Goal: Book appointment/travel/reservation

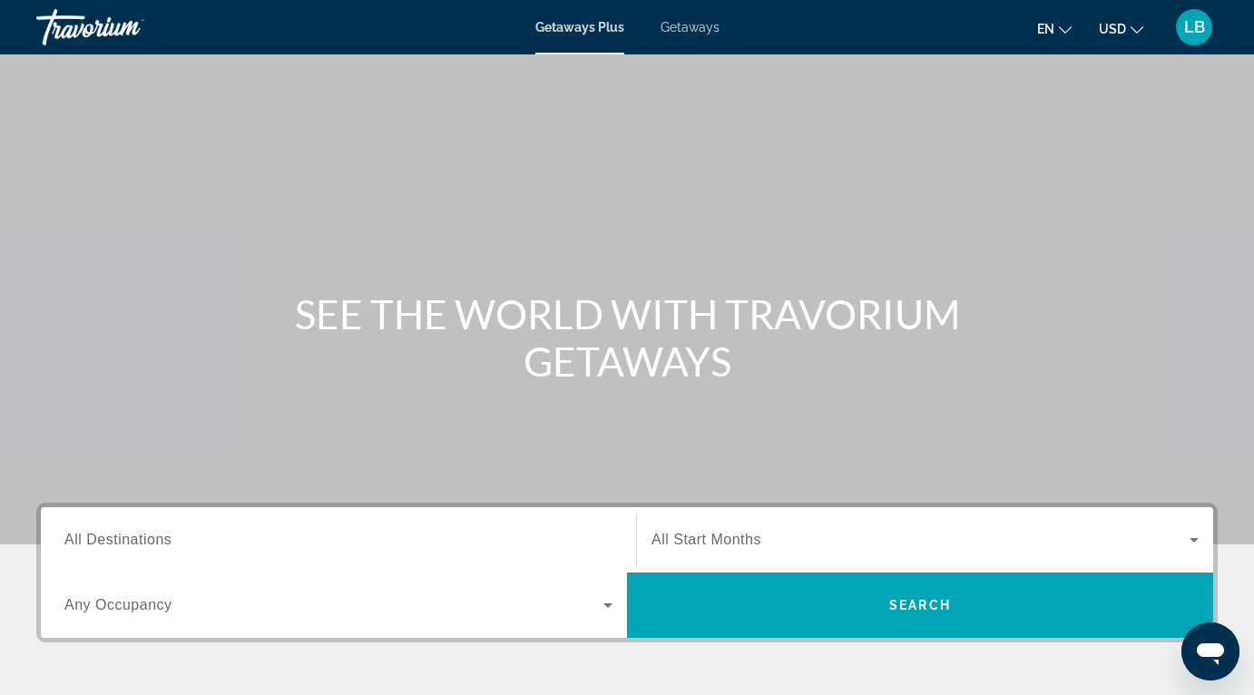
click at [385, 542] on input "Destination All Destinations" at bounding box center [338, 541] width 548 height 22
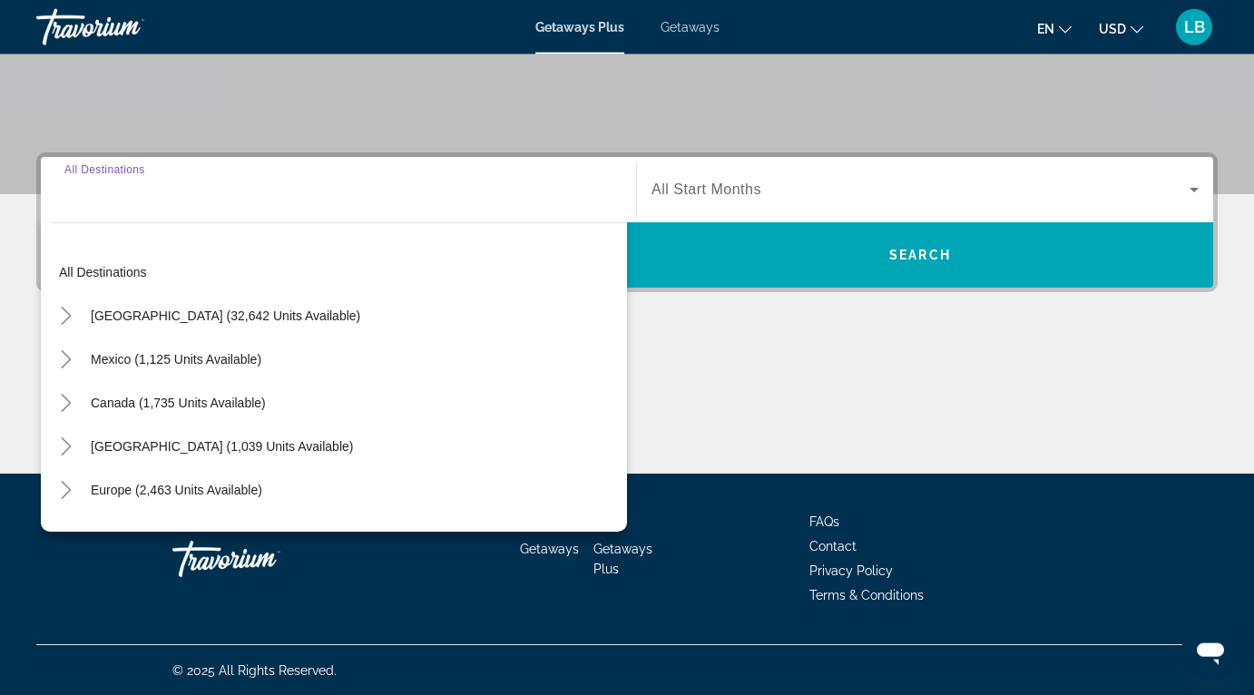
scroll to position [351, 0]
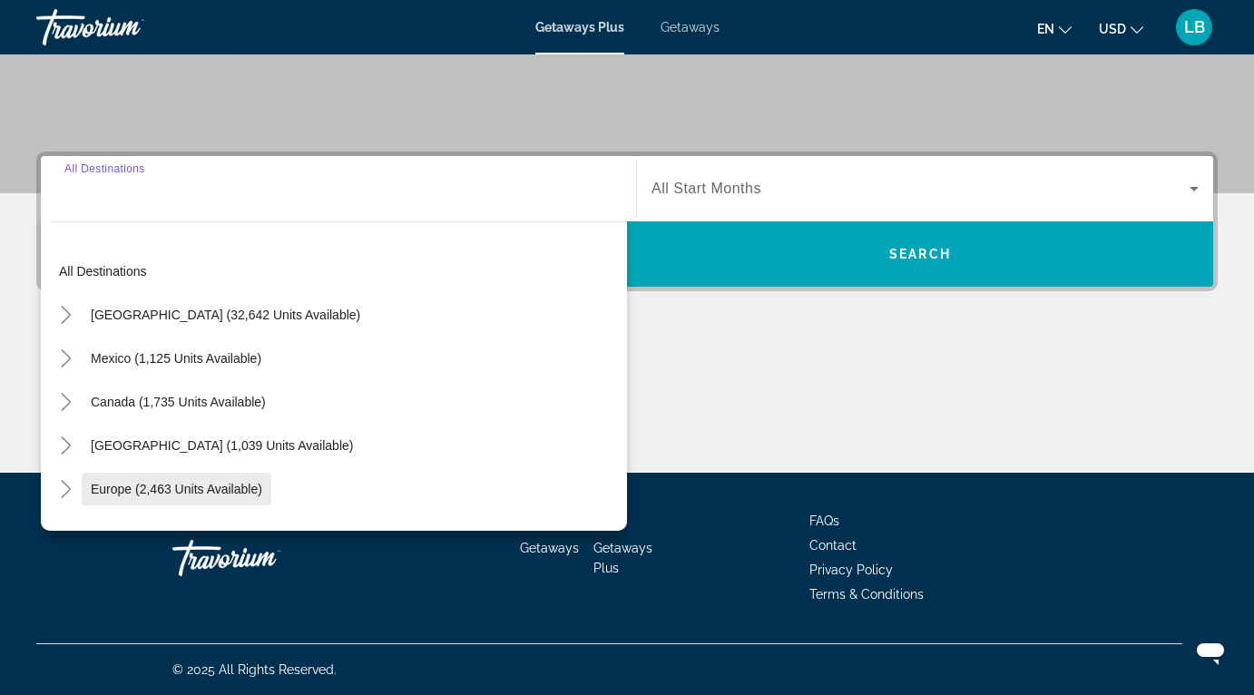
click at [197, 486] on span "Europe (2,463 units available)" at bounding box center [177, 489] width 172 height 15
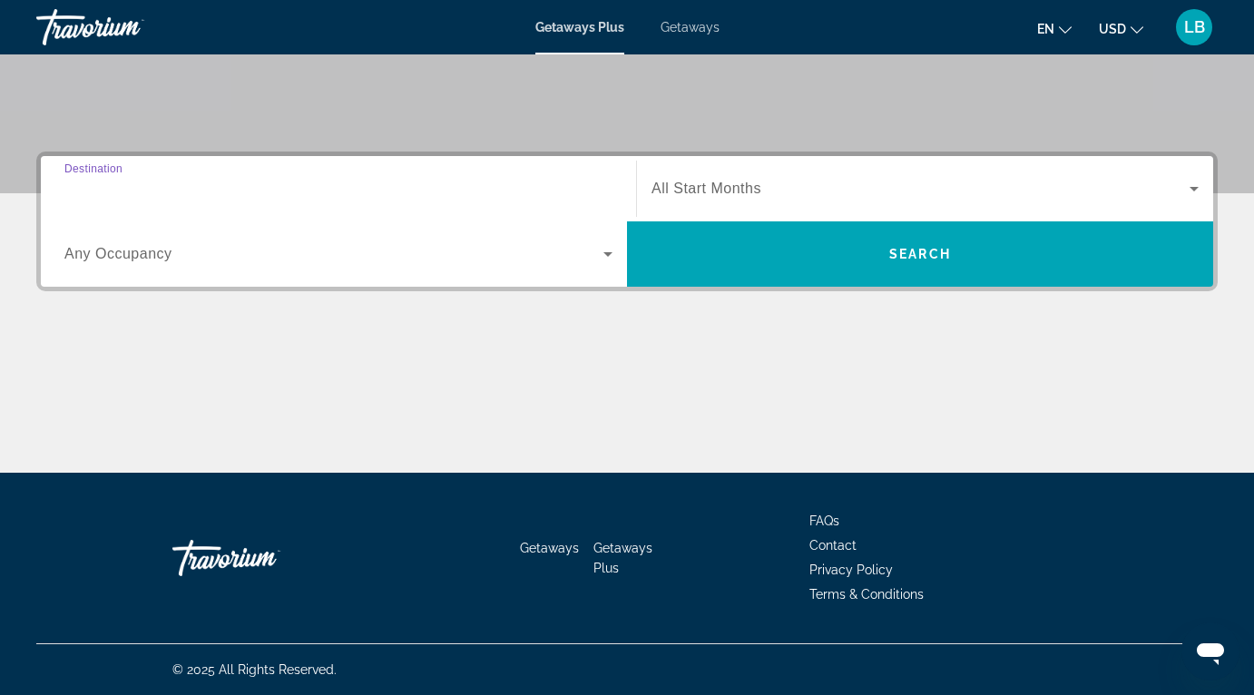
type input "**********"
click at [439, 270] on div "Search widget" at bounding box center [338, 254] width 548 height 51
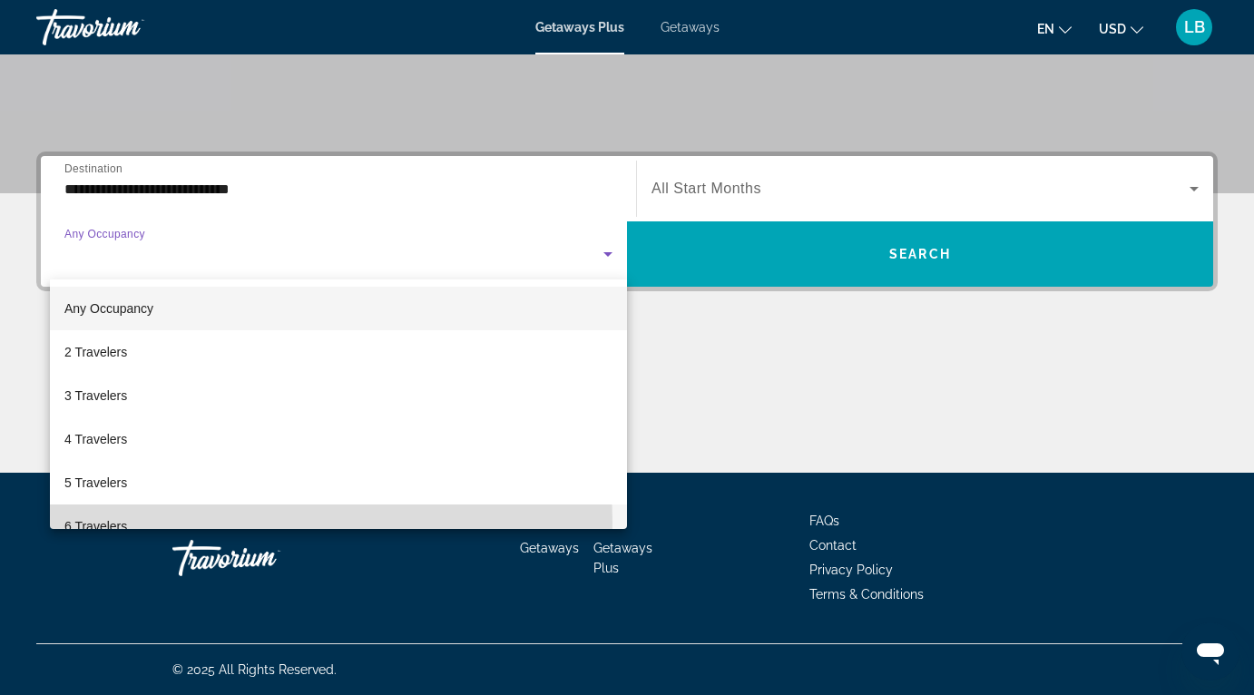
click at [201, 523] on mat-option "6 Travelers" at bounding box center [338, 527] width 577 height 44
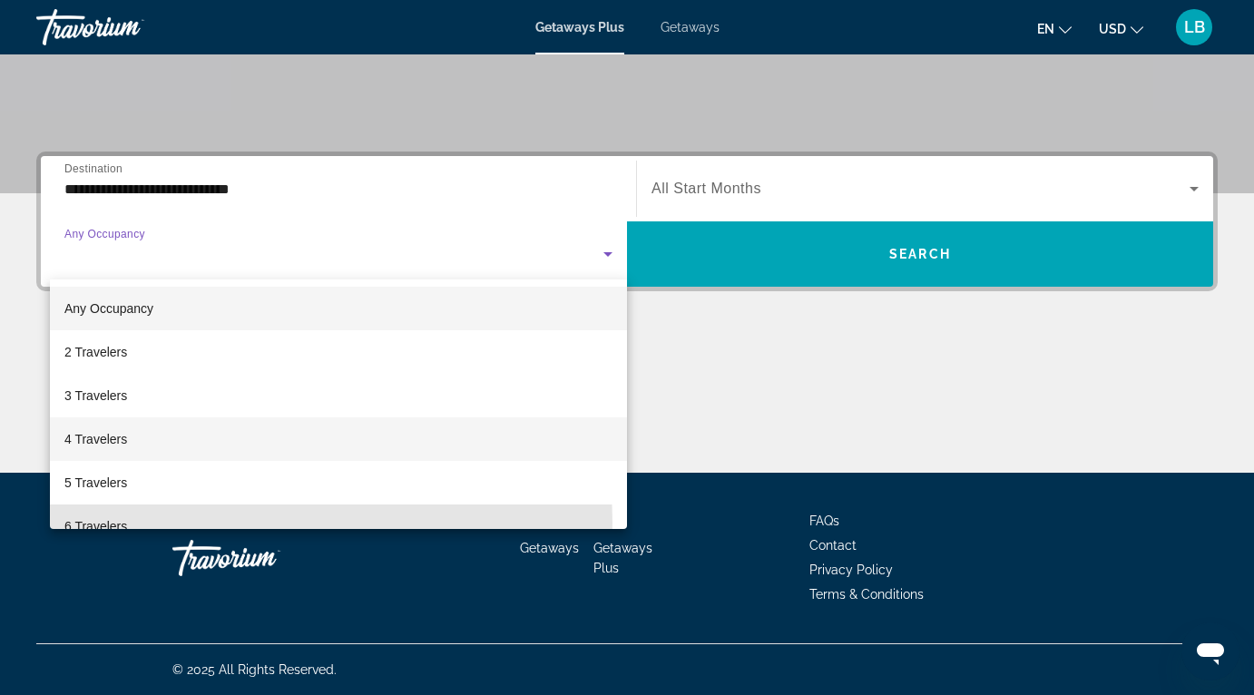
scroll to position [19, 0]
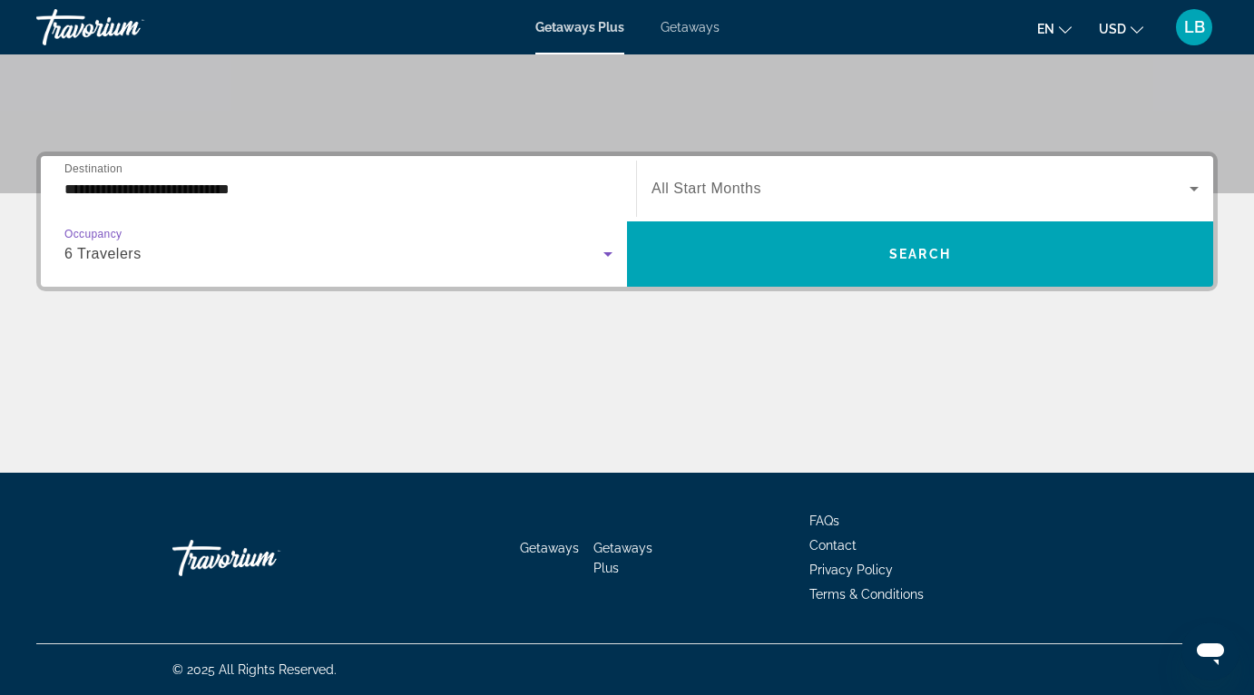
click at [785, 188] on span "Search widget" at bounding box center [921, 189] width 538 height 22
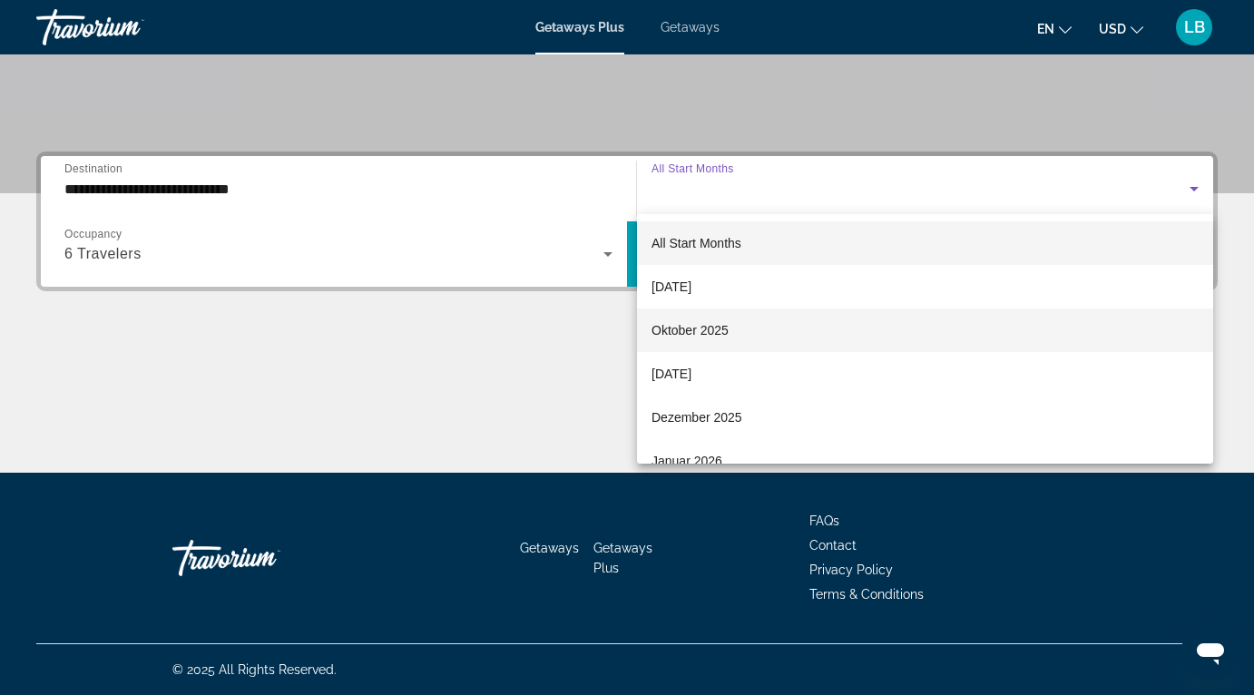
click at [720, 339] on span "Oktober 2025" at bounding box center [690, 330] width 77 height 22
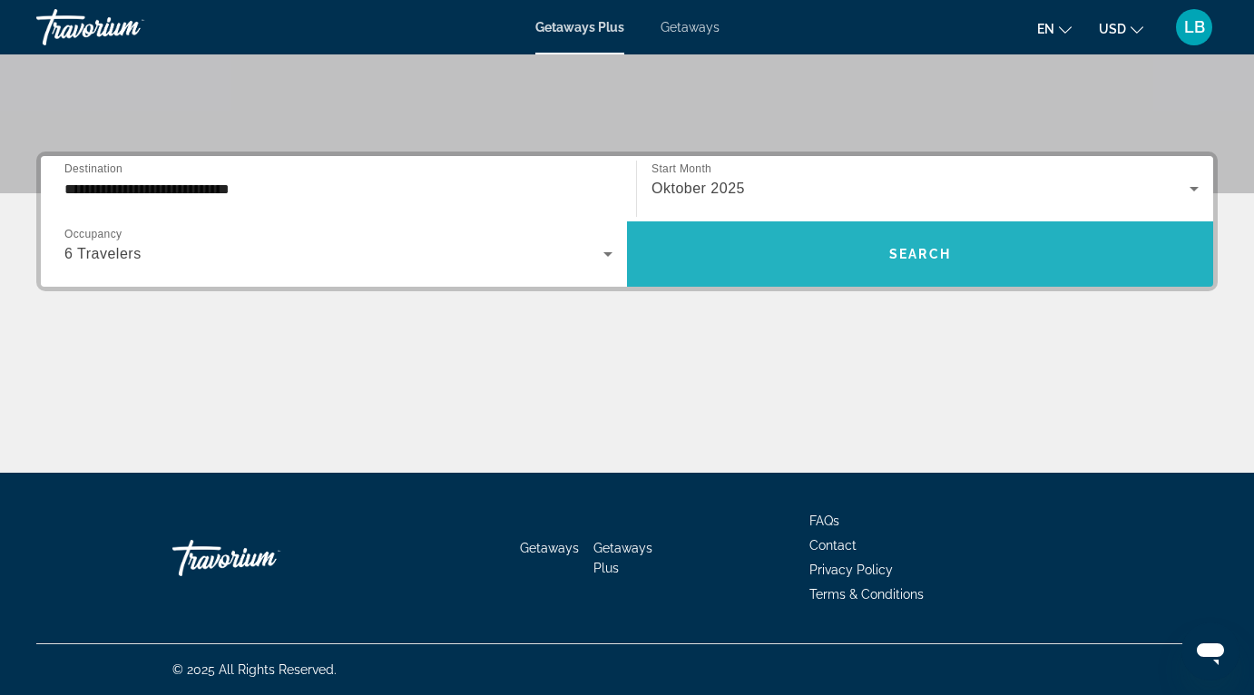
click at [857, 259] on span "Search widget" at bounding box center [920, 254] width 586 height 44
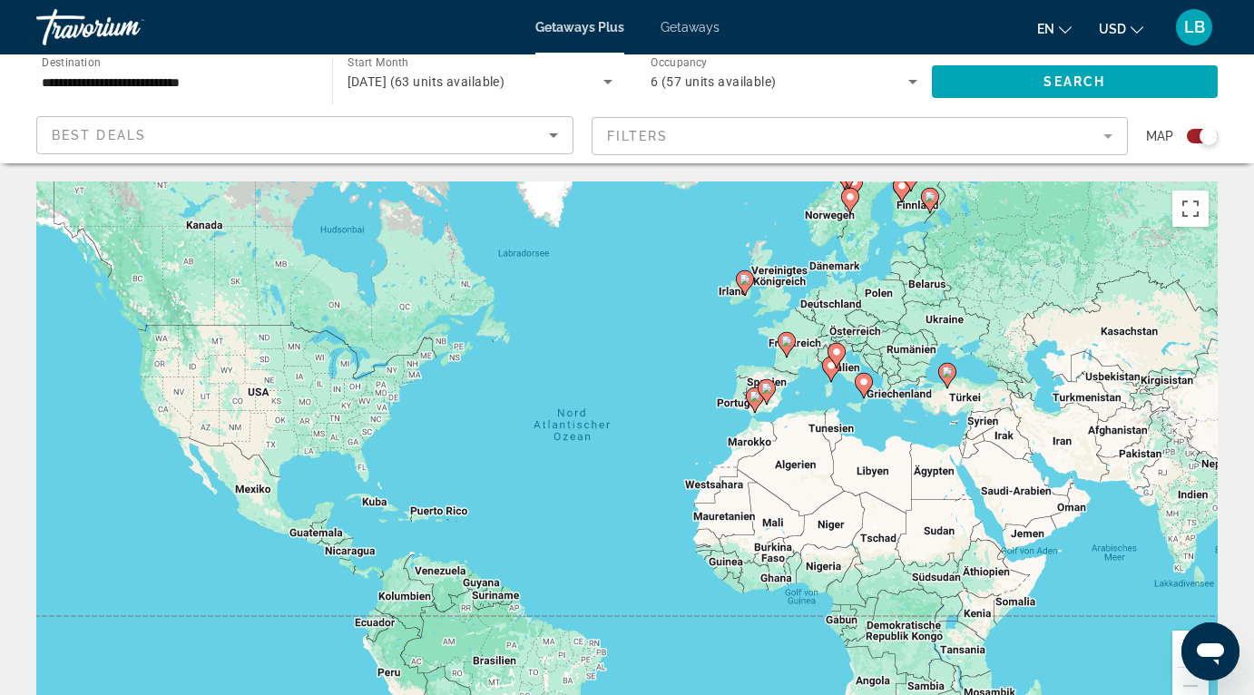
click at [688, 34] on span "Getaways" at bounding box center [690, 27] width 59 height 15
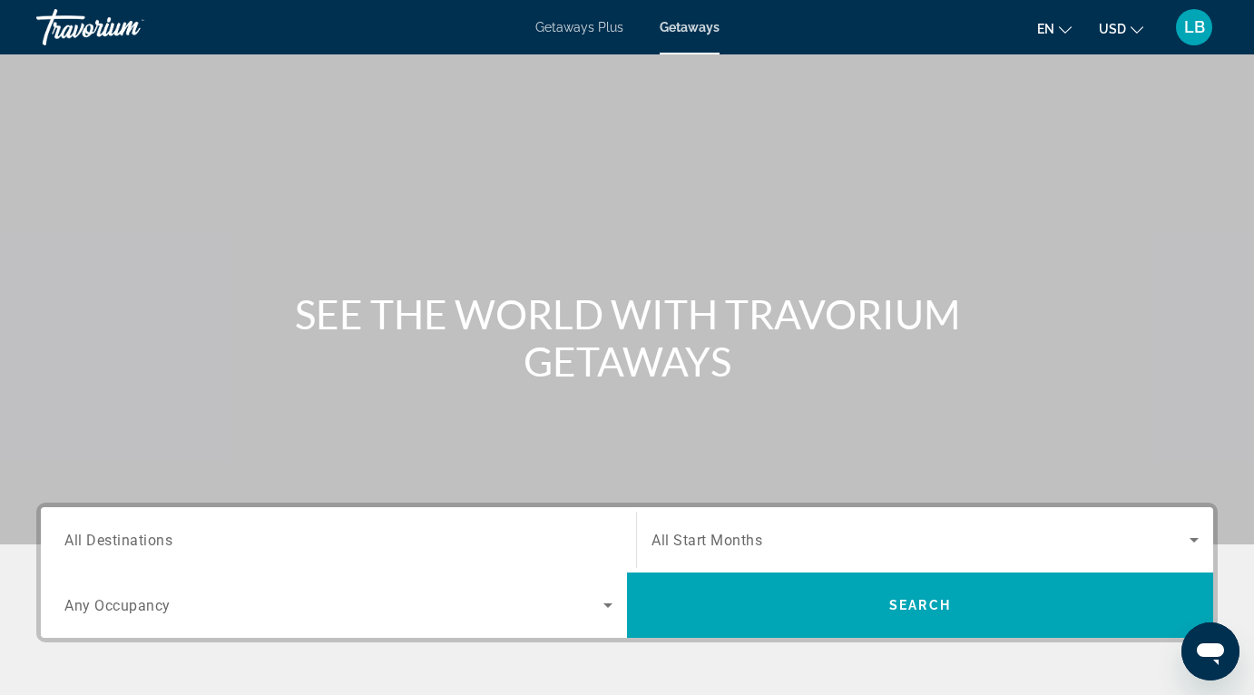
click at [309, 541] on input "Destination All Destinations" at bounding box center [338, 541] width 548 height 22
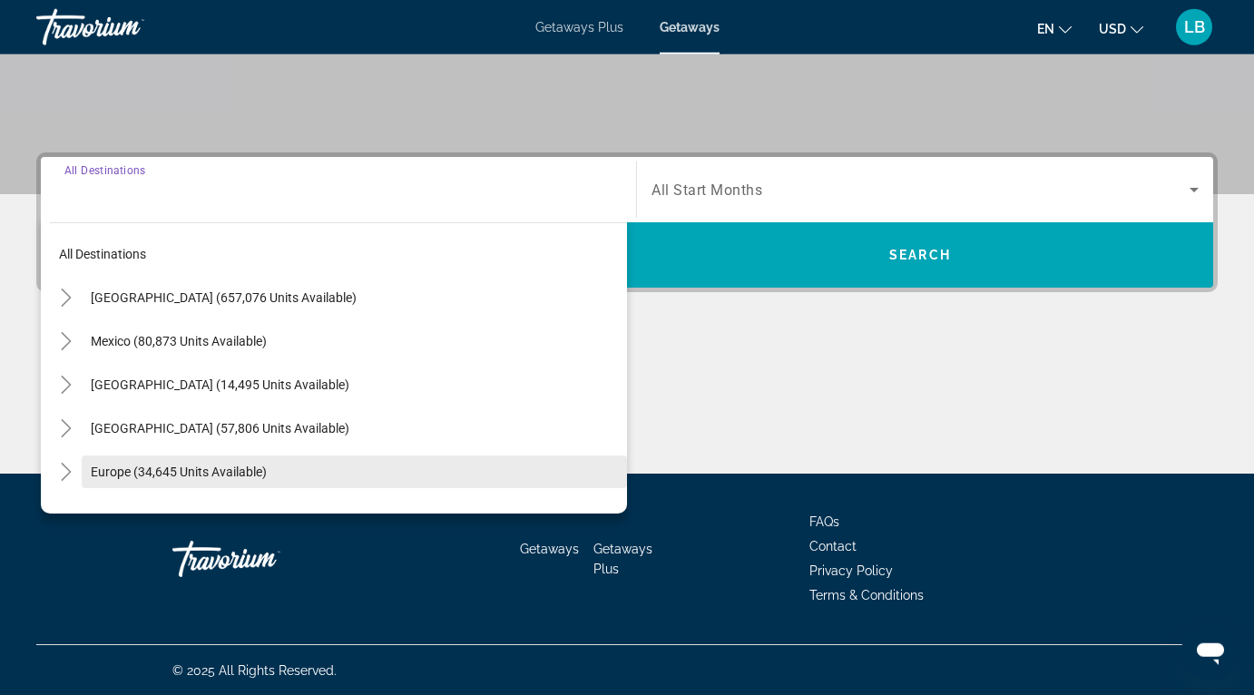
scroll to position [351, 0]
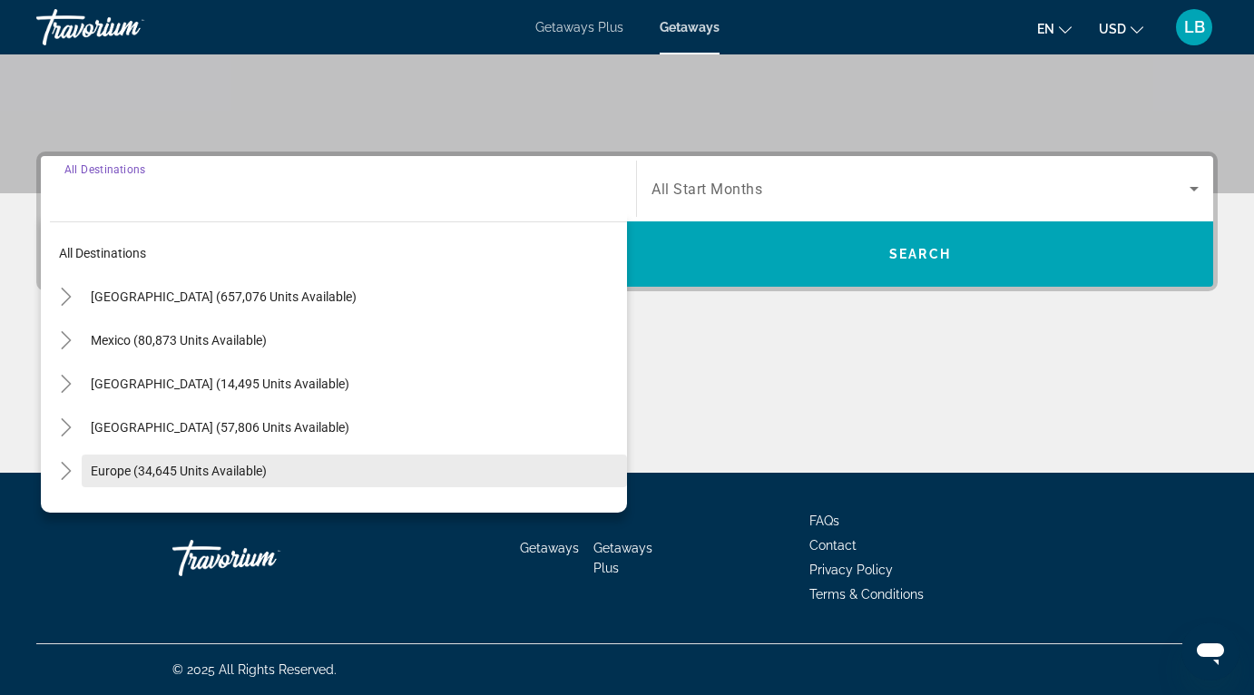
click at [246, 471] on span "Europe (34,645 units available)" at bounding box center [179, 471] width 176 height 15
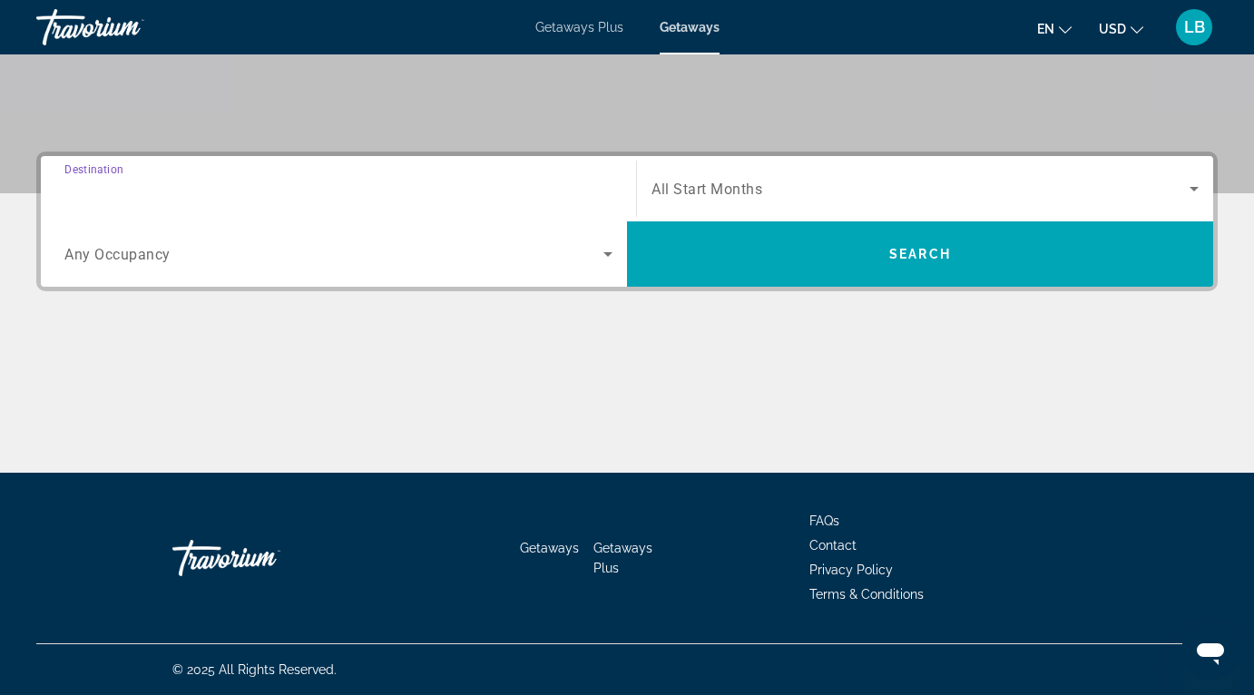
type input "**********"
click at [230, 260] on span "Search widget" at bounding box center [333, 254] width 539 height 22
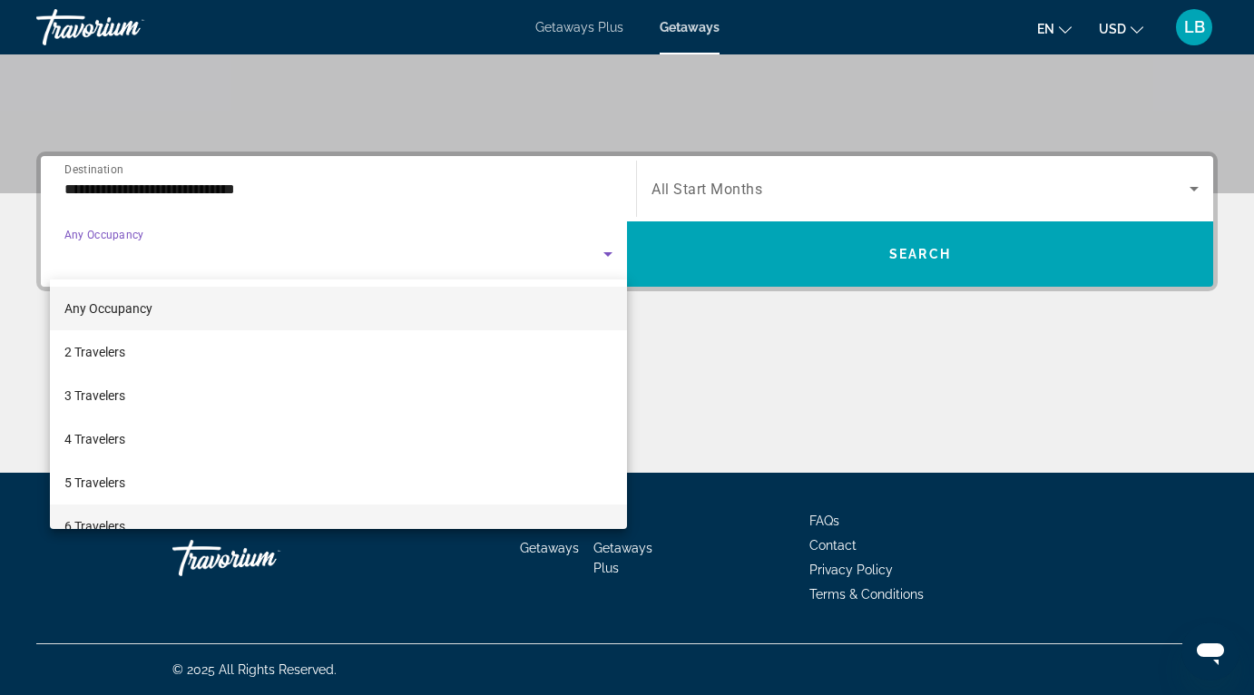
click at [186, 518] on mat-option "6 Travelers" at bounding box center [338, 527] width 577 height 44
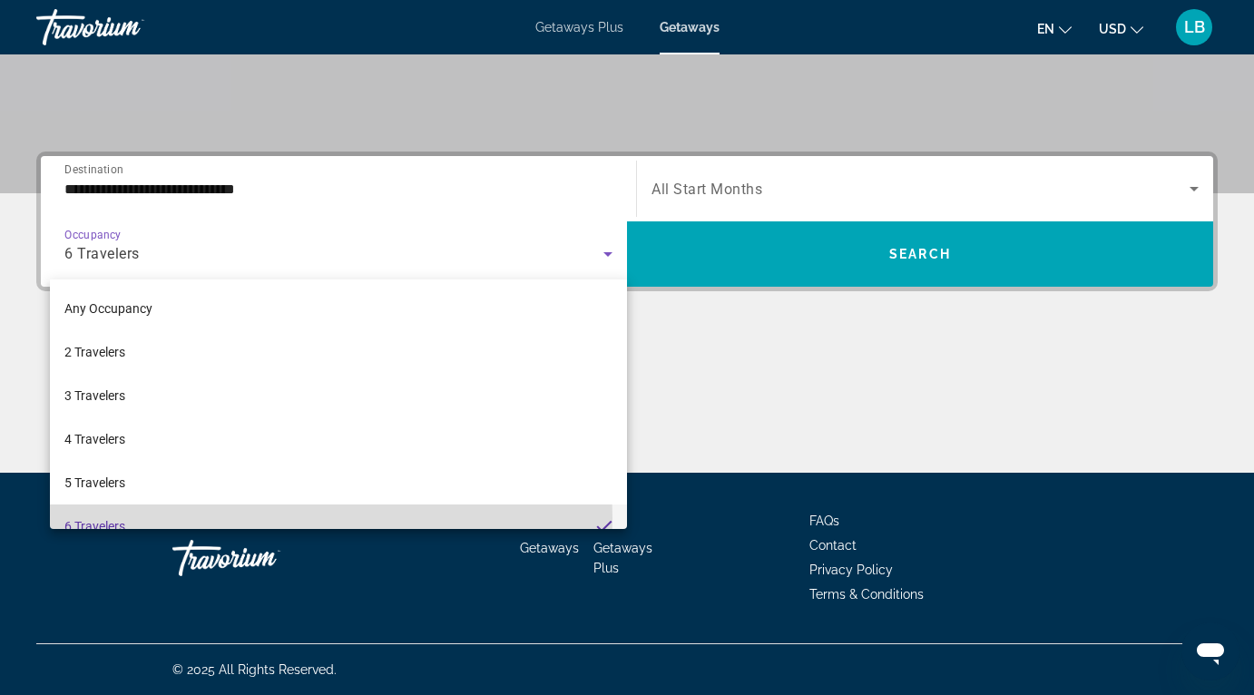
scroll to position [19, 0]
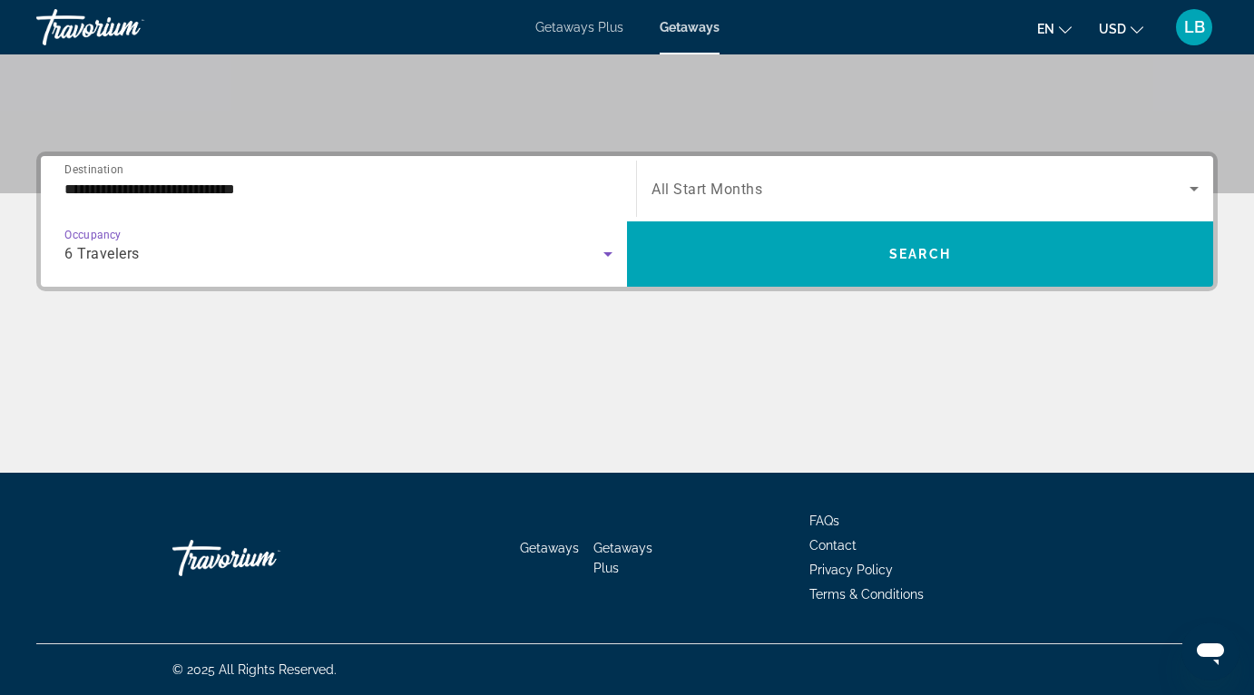
click at [865, 183] on span "Search widget" at bounding box center [921, 189] width 538 height 22
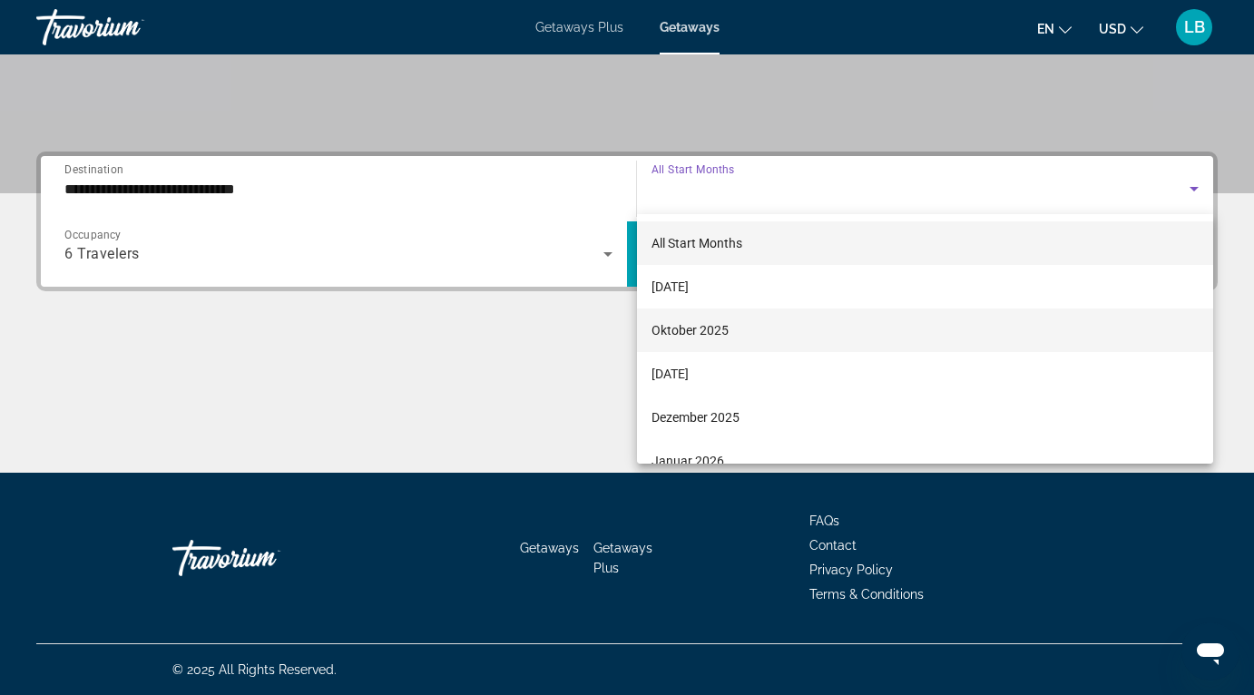
click at [776, 338] on mat-option "Oktober 2025" at bounding box center [925, 331] width 576 height 44
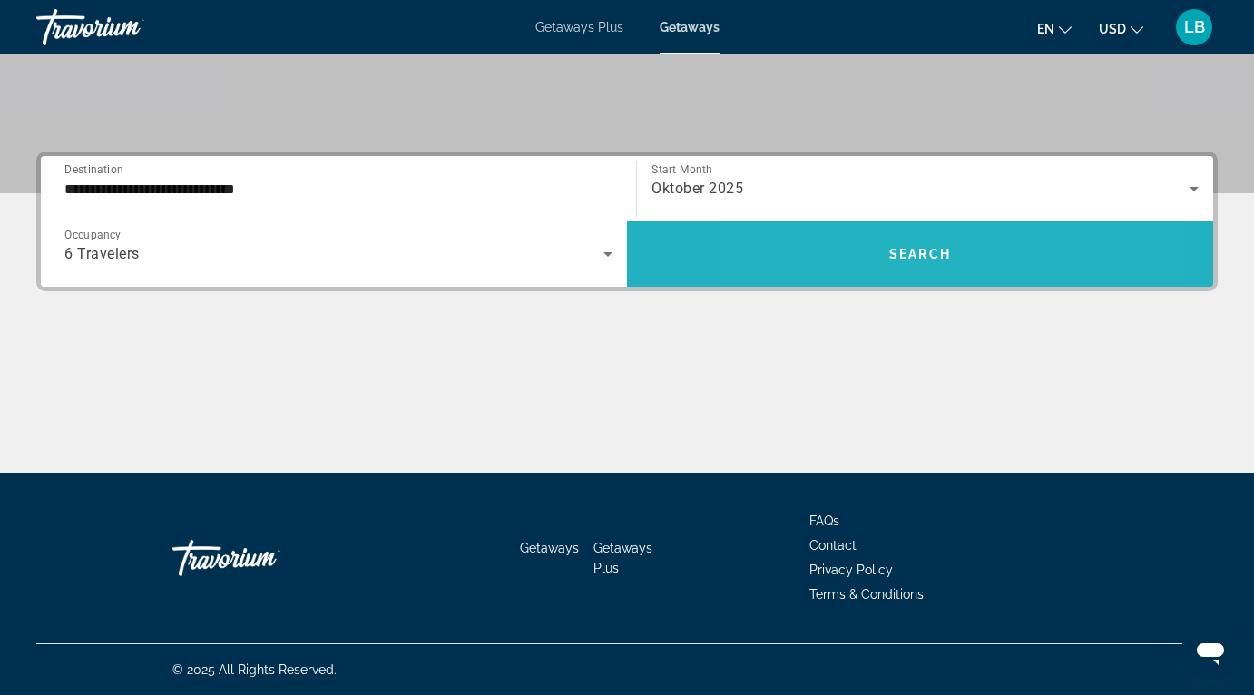
click at [854, 239] on span "Search widget" at bounding box center [920, 254] width 586 height 44
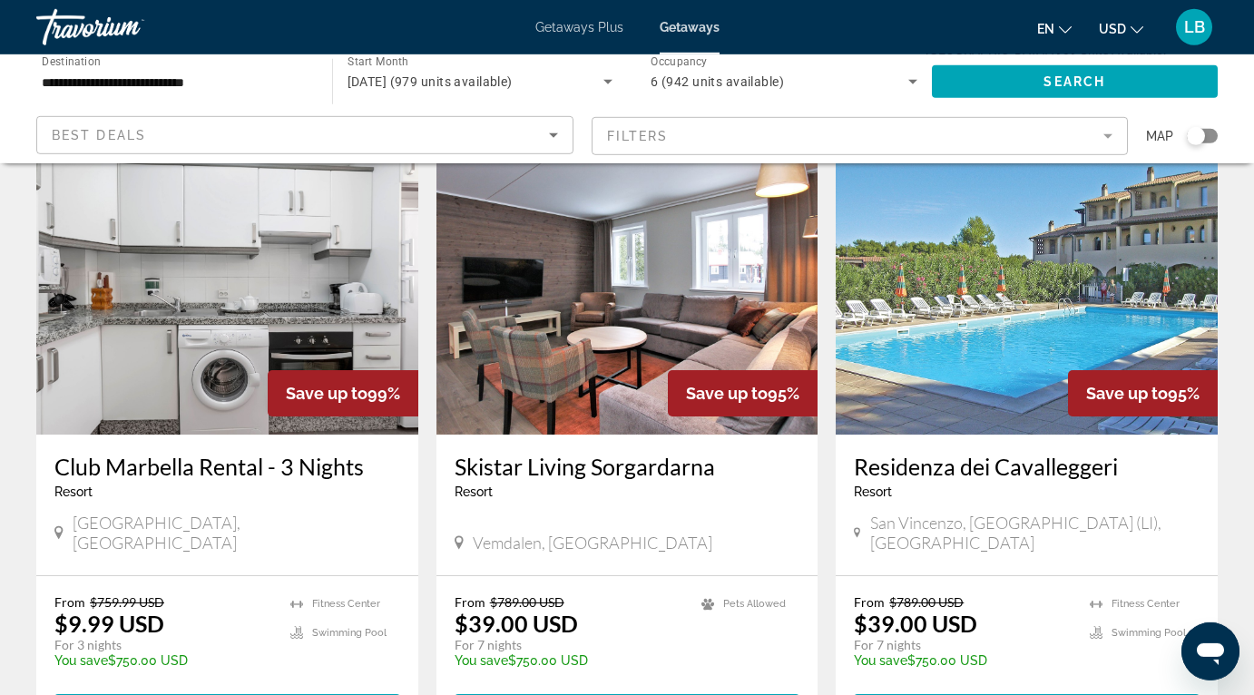
scroll to position [755, 0]
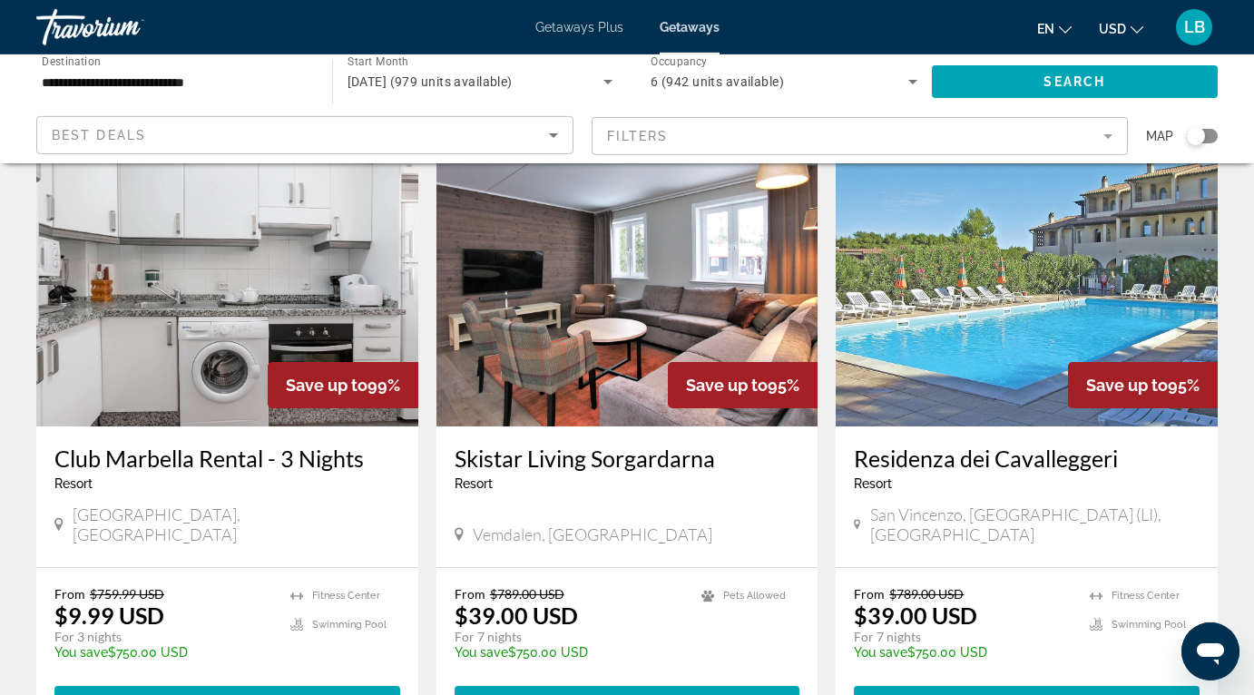
click at [606, 276] on img "Main content" at bounding box center [627, 281] width 382 height 290
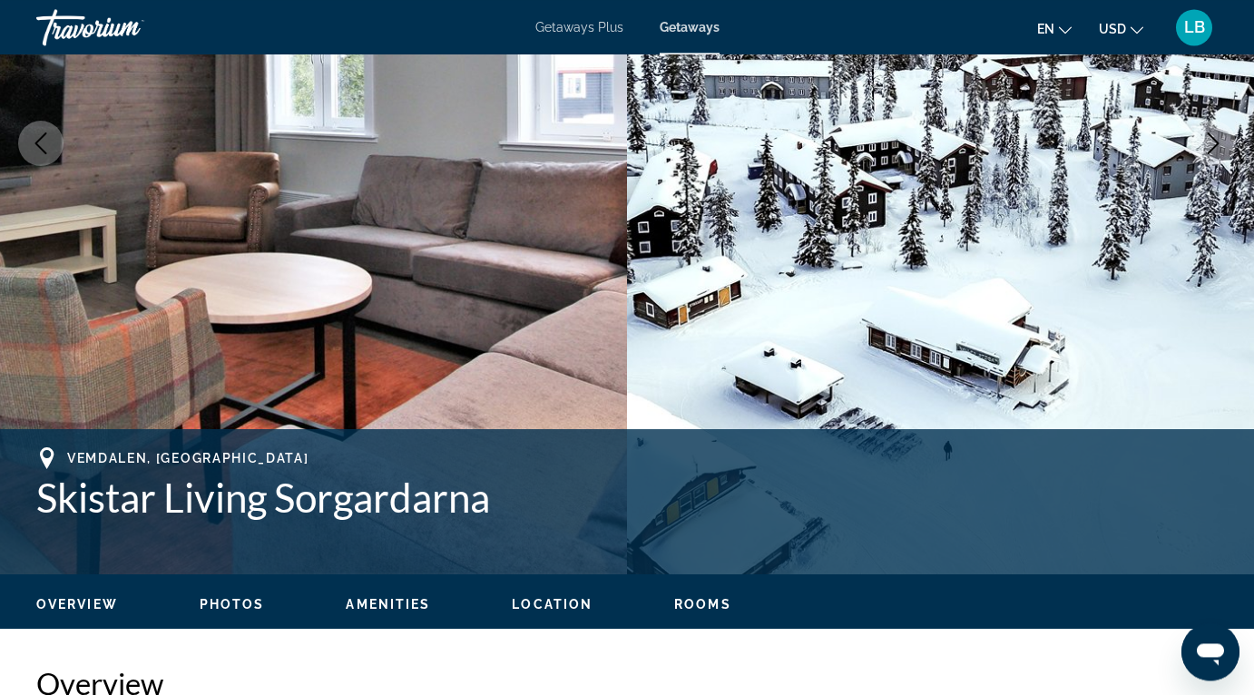
scroll to position [292, 0]
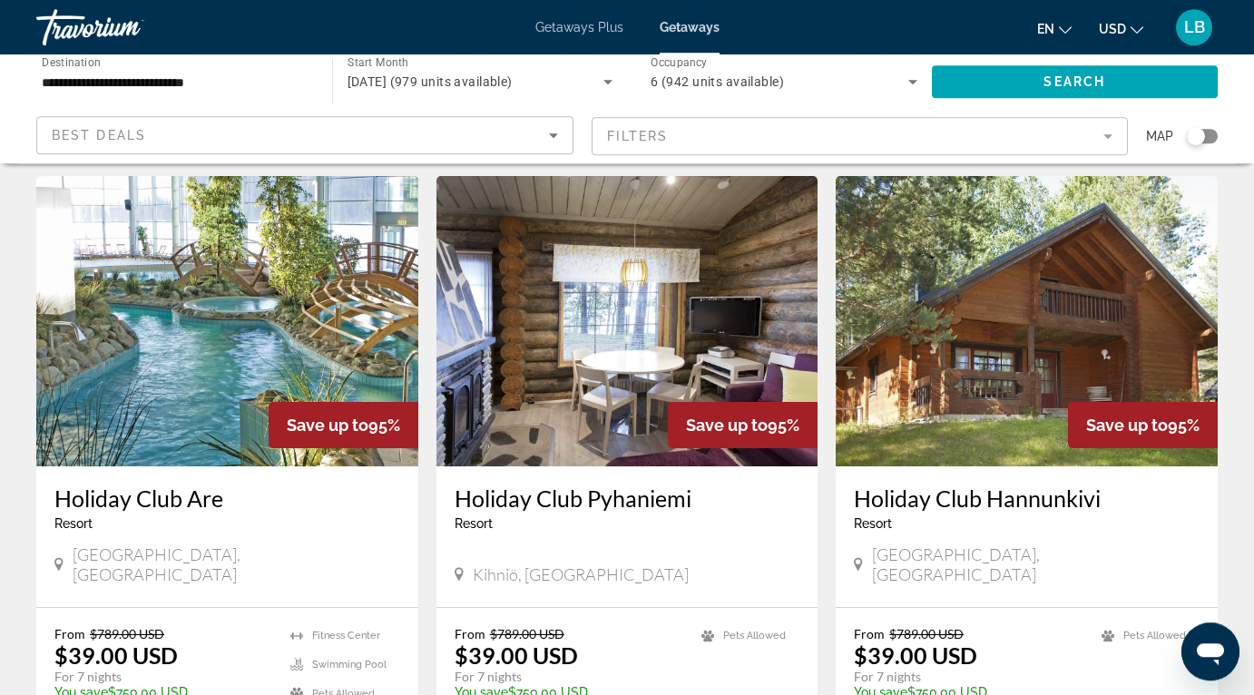
scroll to position [1364, 0]
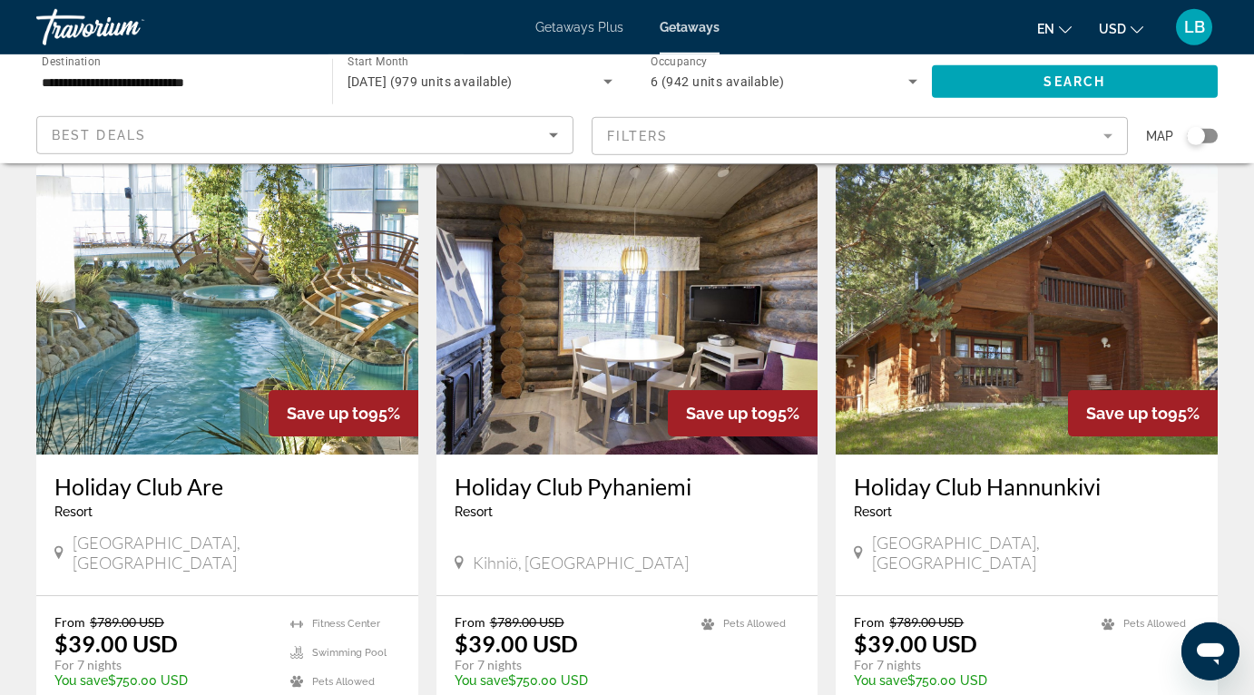
click at [587, 321] on img "Main content" at bounding box center [627, 309] width 382 height 290
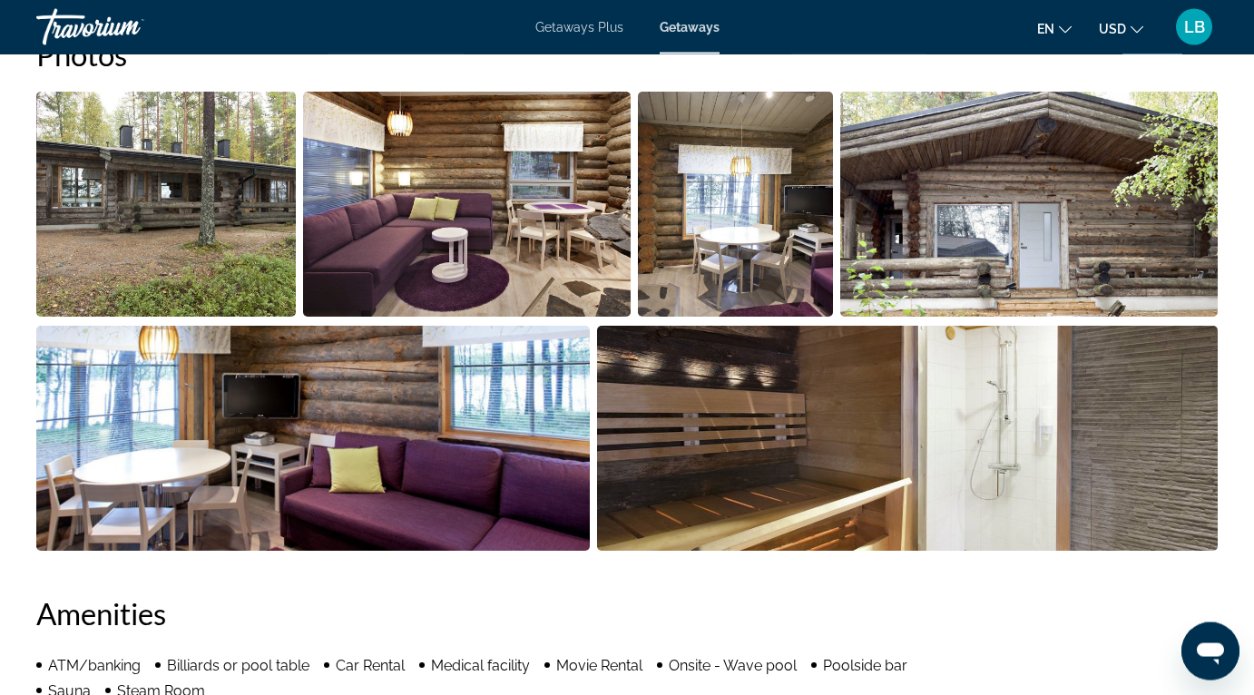
scroll to position [1173, 0]
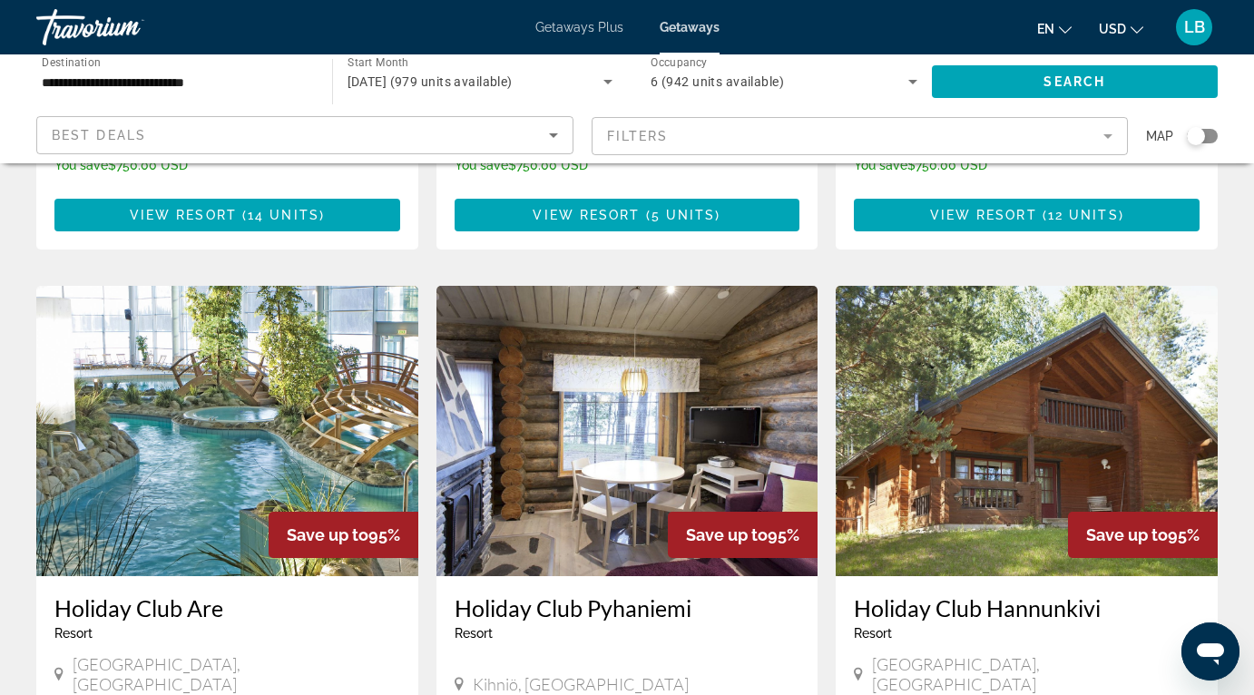
scroll to position [1262, 0]
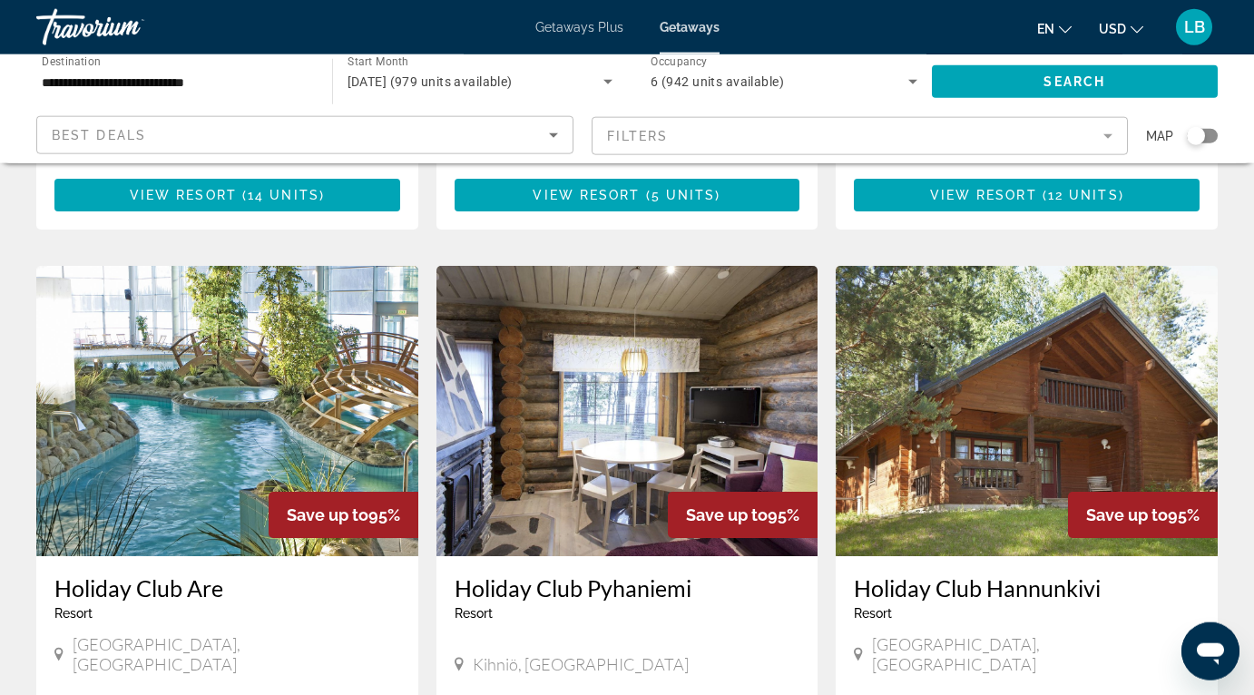
click at [986, 394] on img "Main content" at bounding box center [1027, 411] width 382 height 290
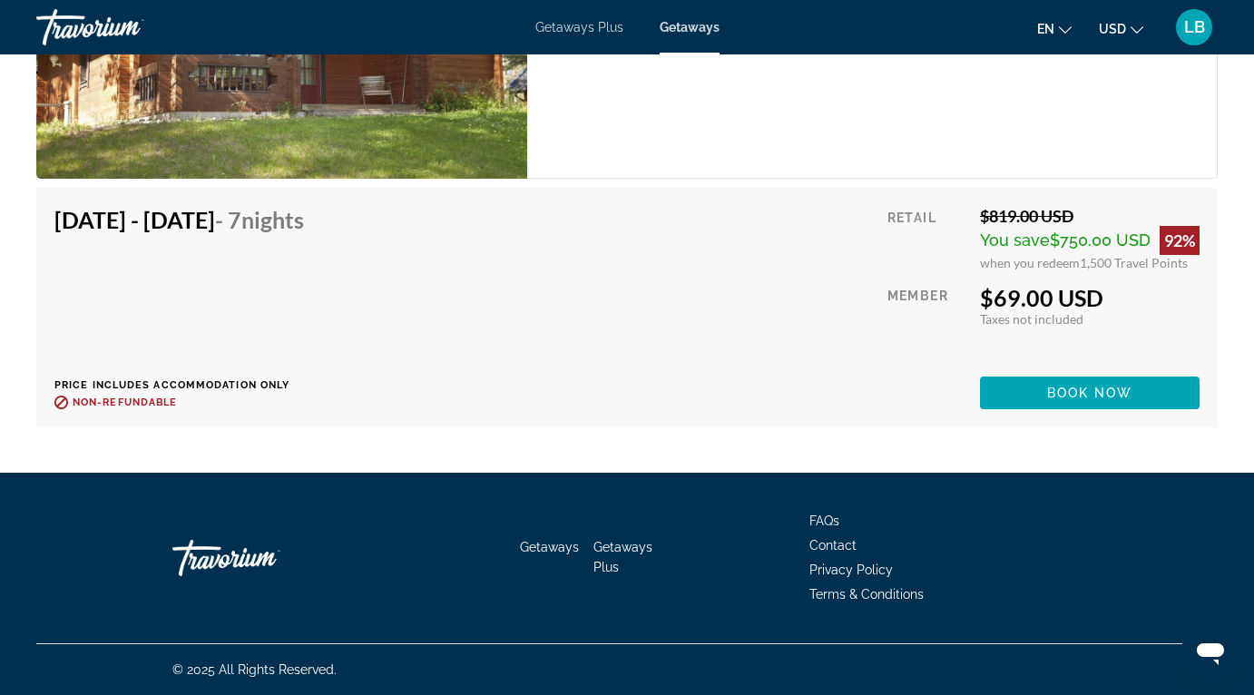
scroll to position [1977, 0]
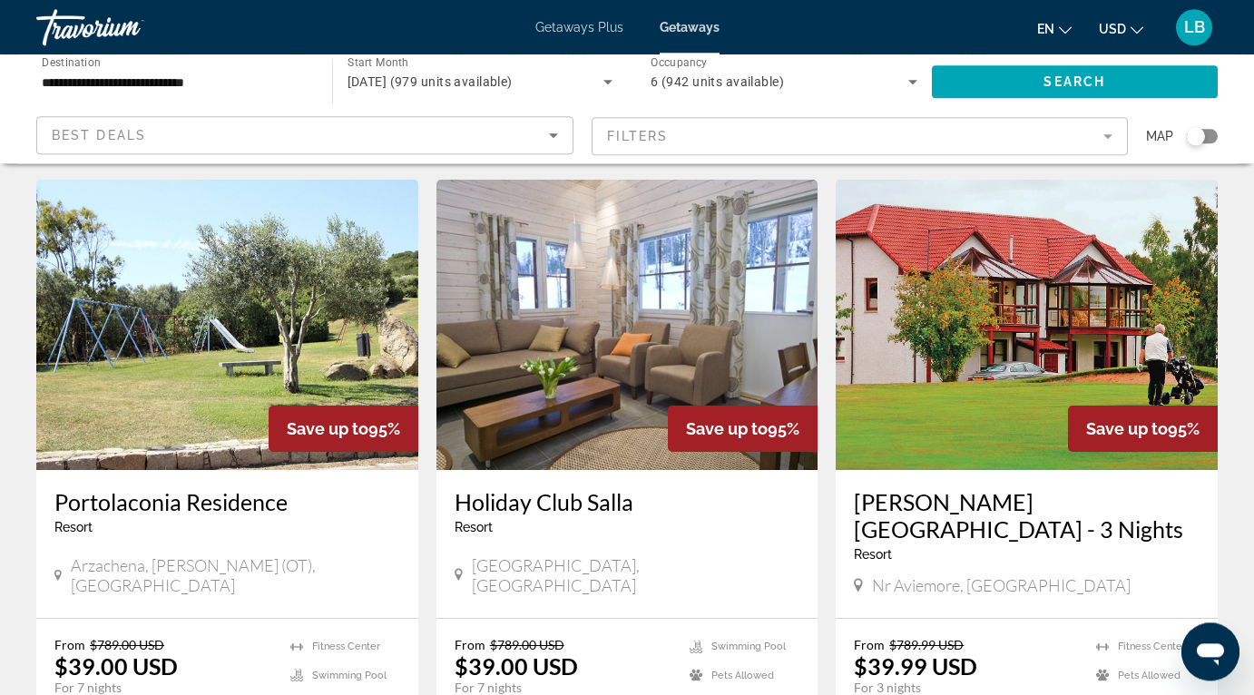
scroll to position [1989, 0]
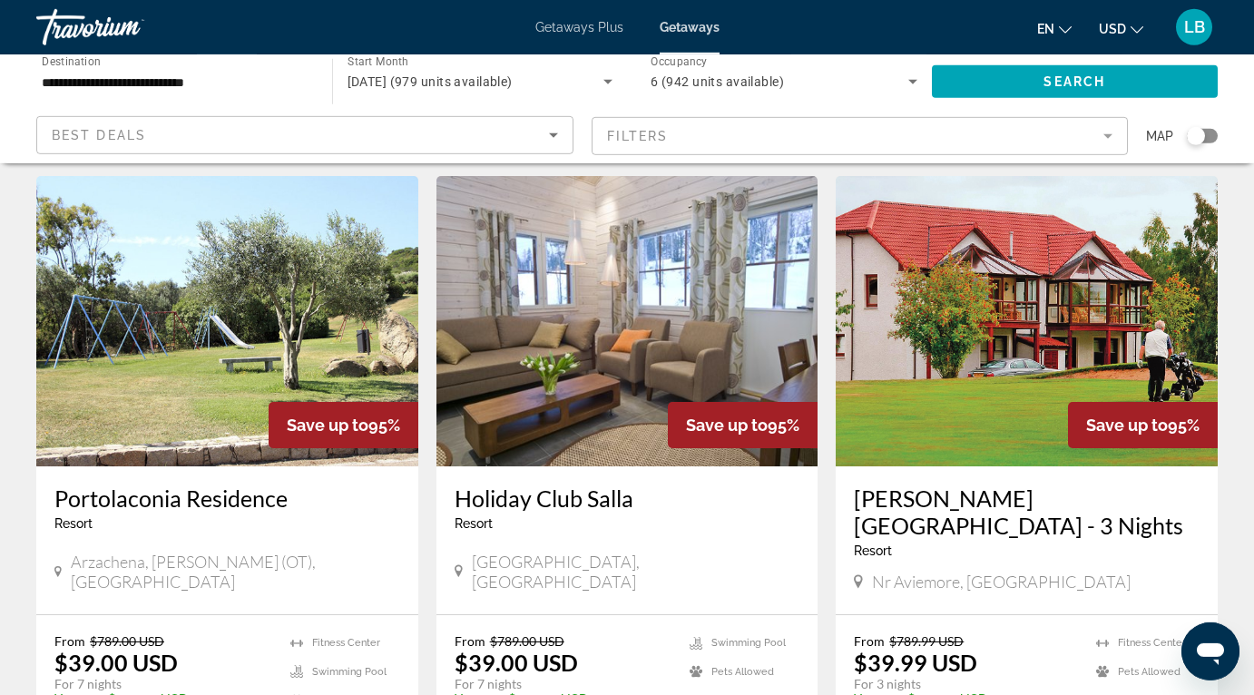
click at [648, 316] on img "Main content" at bounding box center [627, 321] width 382 height 290
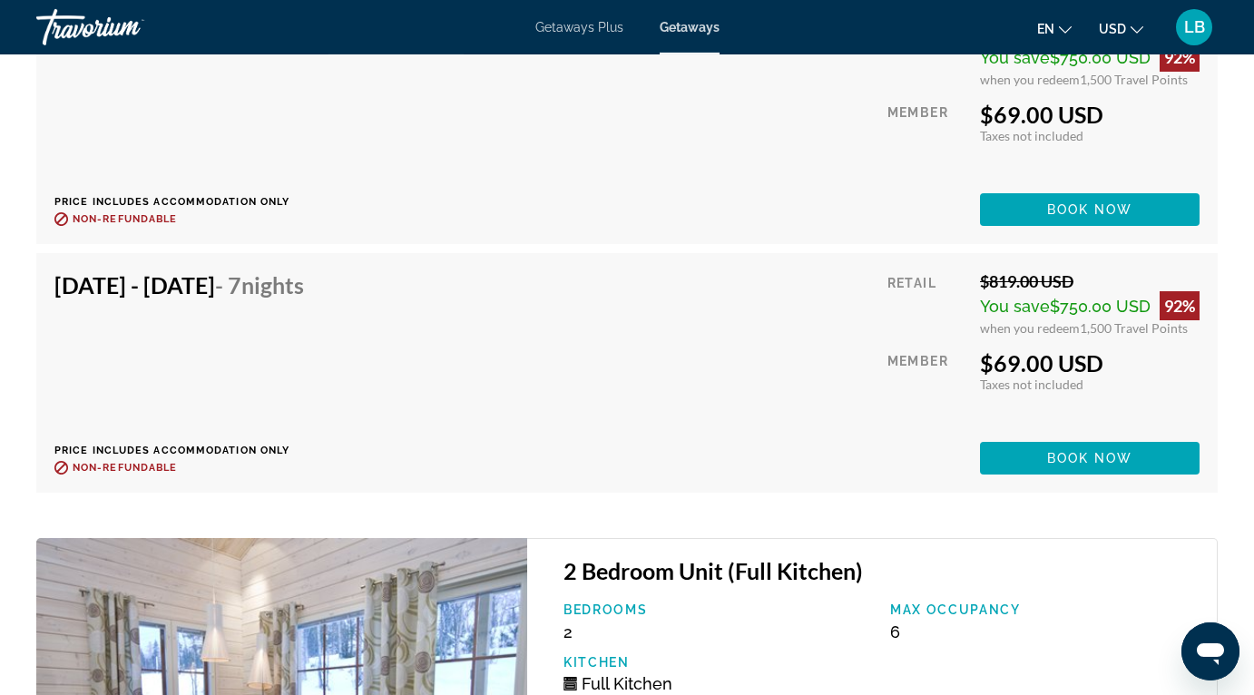
scroll to position [4839, 0]
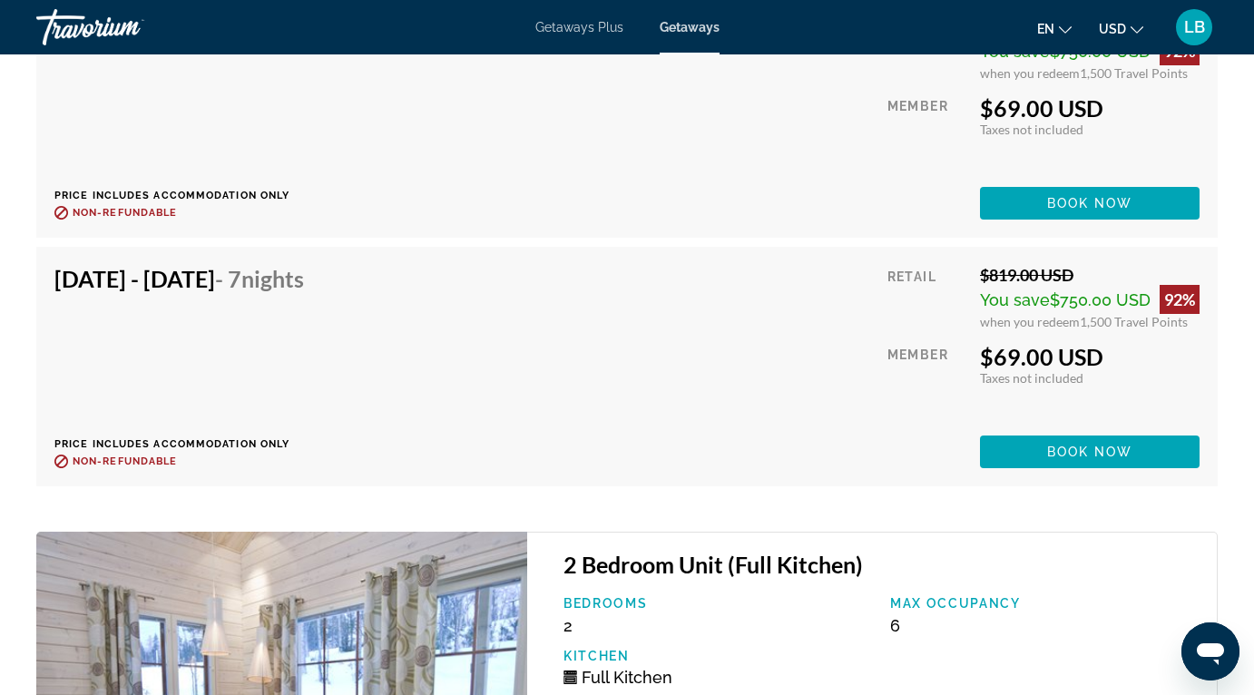
click at [1199, 44] on div "LB" at bounding box center [1194, 27] width 36 height 36
